Goal: Transaction & Acquisition: Obtain resource

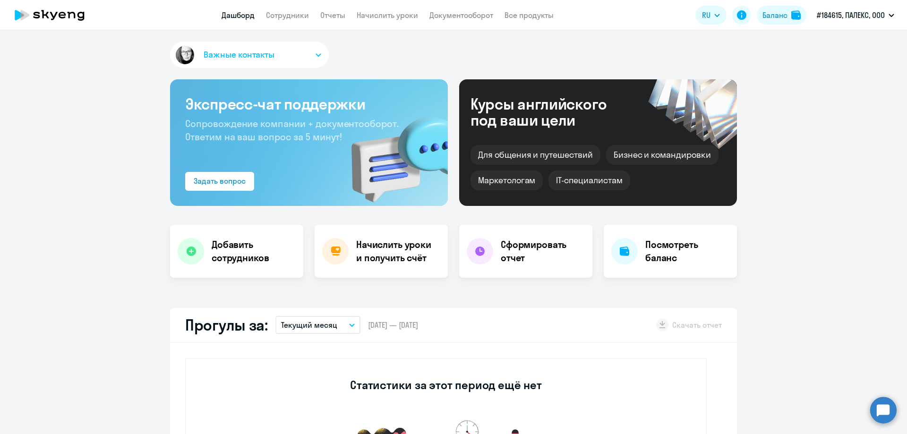
select select "30"
click at [280, 15] on link "Сотрудники" at bounding box center [287, 14] width 43 height 9
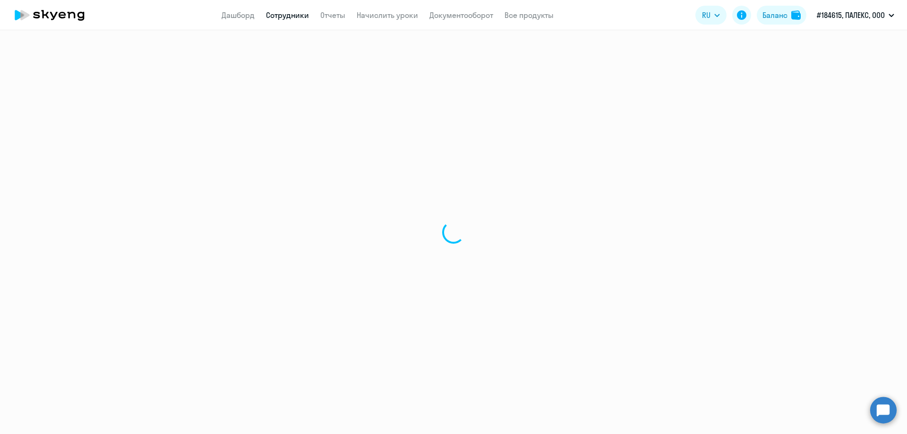
select select "30"
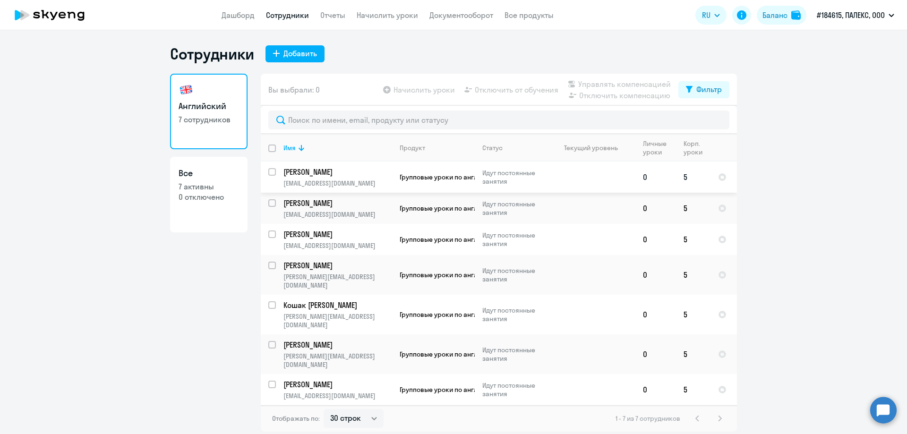
click at [686, 180] on td "5" at bounding box center [693, 177] width 34 height 31
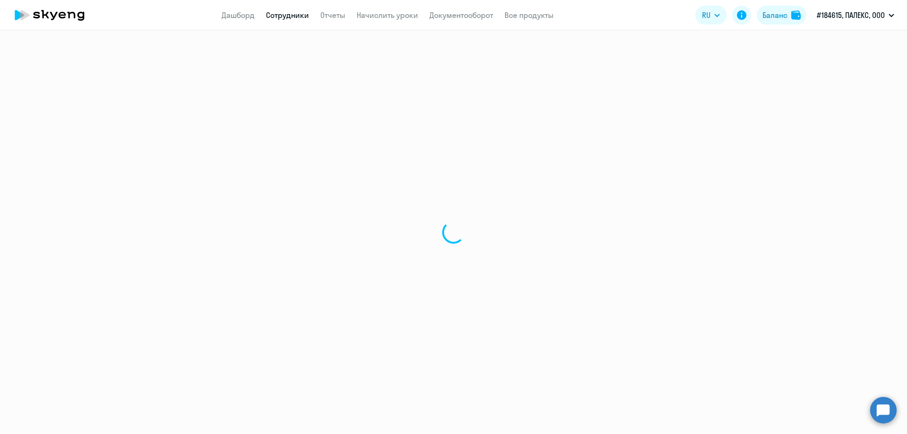
select select "english"
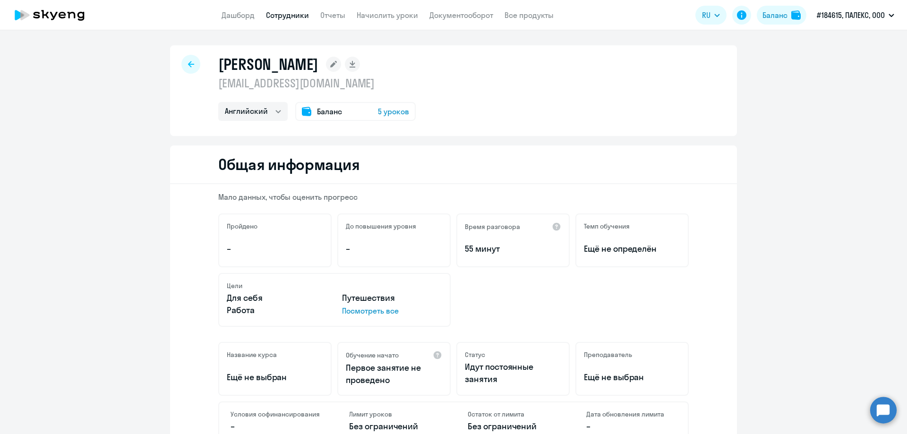
scroll to position [94, 0]
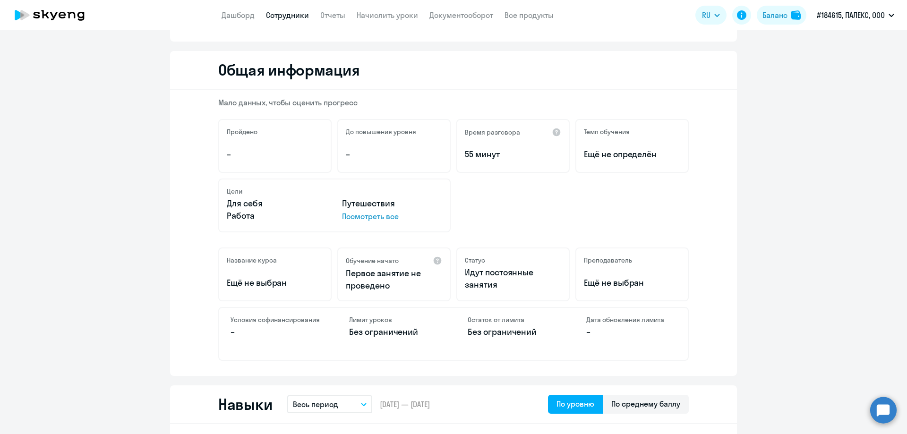
select select "30"
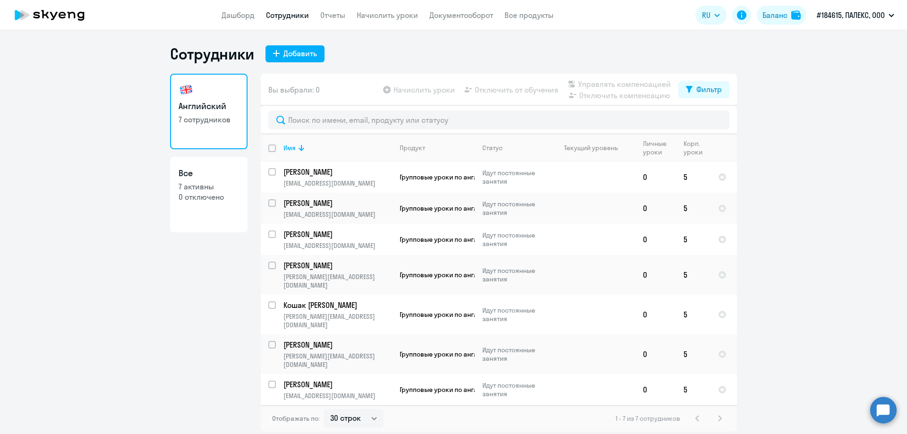
click at [840, 213] on ng-component "Сотрудники Добавить Английский 7 сотрудников Все 7 активны 0 отключено Вы выбра…" at bounding box center [453, 237] width 907 height 387
click at [861, 106] on ng-component "Сотрудники Добавить Английский 7 сотрудников Все 7 активны 0 отключено Вы выбра…" at bounding box center [453, 237] width 907 height 387
click at [787, 15] on div "Баланс" at bounding box center [774, 14] width 25 height 11
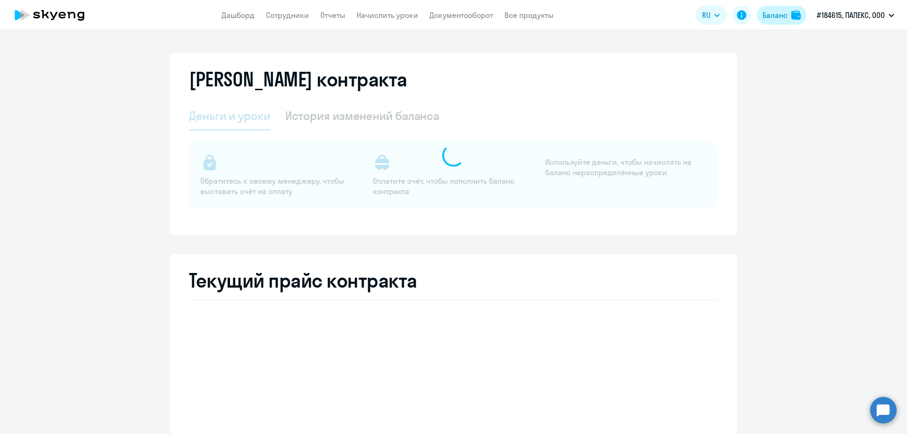
select select "english_adult_not_native_speaker"
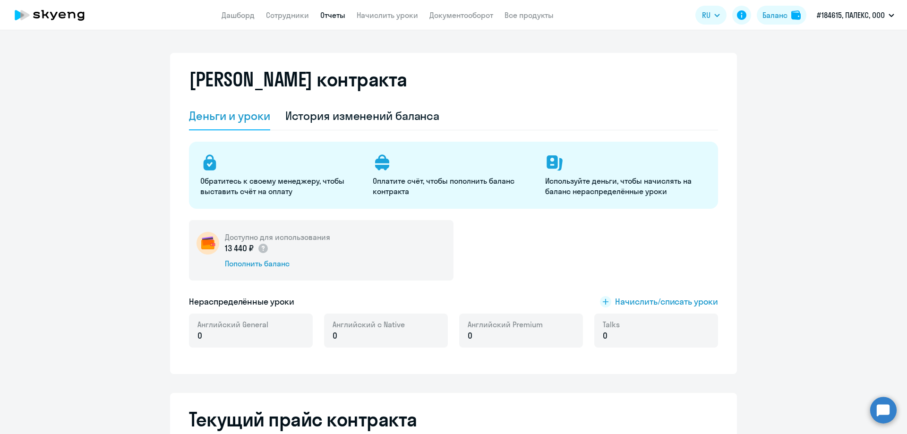
click at [337, 18] on link "Отчеты" at bounding box center [332, 14] width 25 height 9
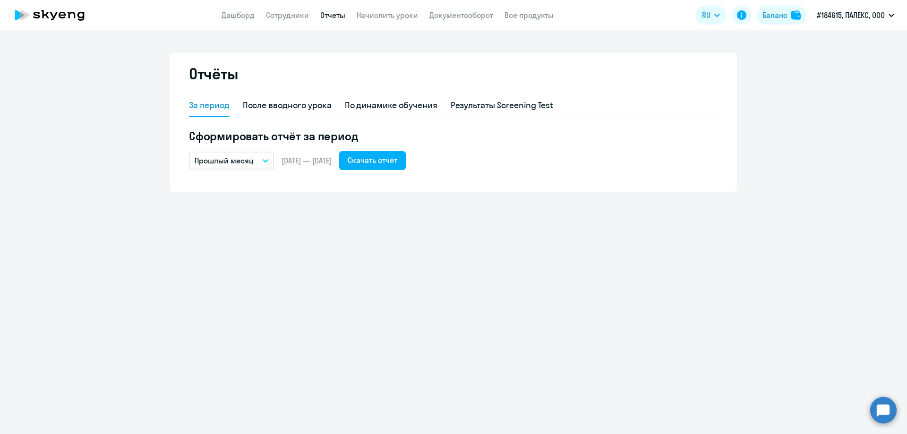
click at [258, 164] on button "Прошлый месяц" at bounding box center [231, 161] width 85 height 18
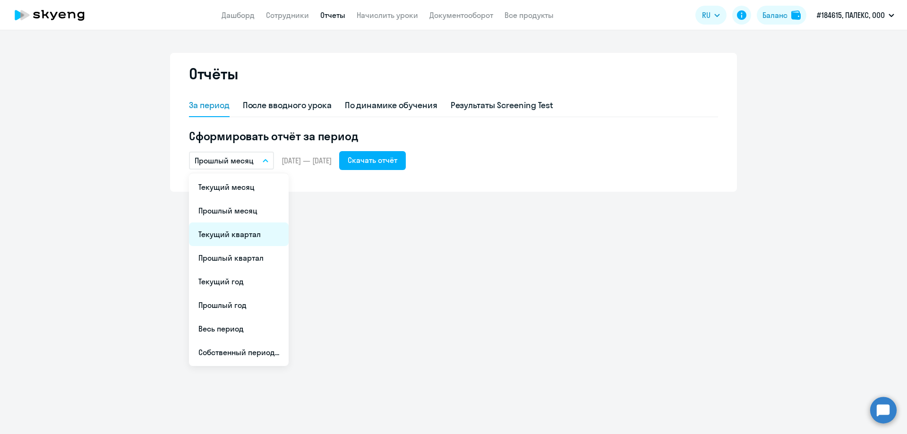
click at [230, 235] on li "Текущий квартал" at bounding box center [239, 234] width 100 height 24
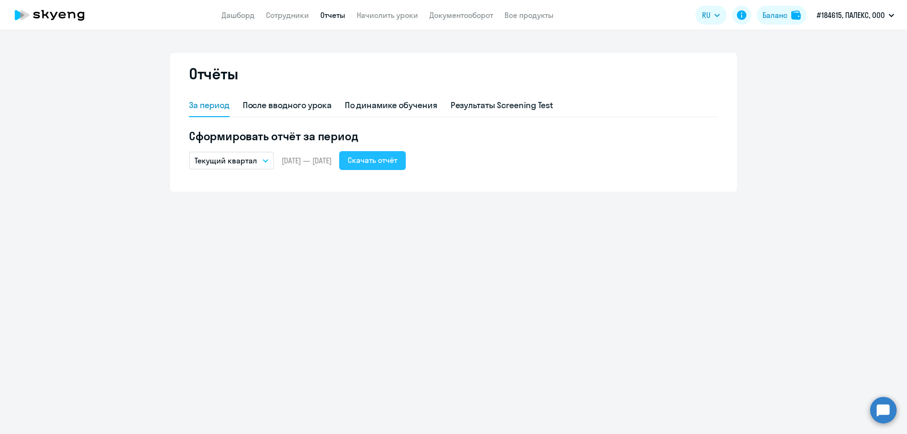
click at [396, 163] on div "Скачать отчёт" at bounding box center [373, 159] width 50 height 11
